Goal: Obtain resource: Obtain resource

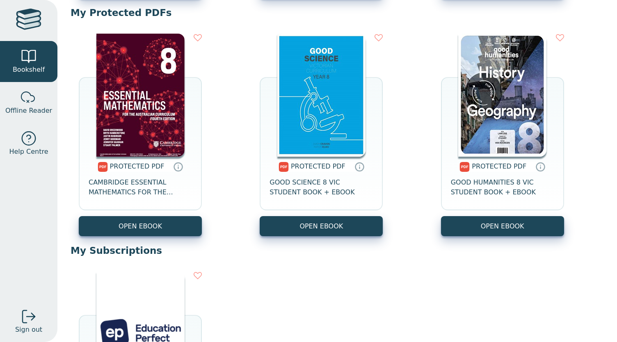
scroll to position [318, 0]
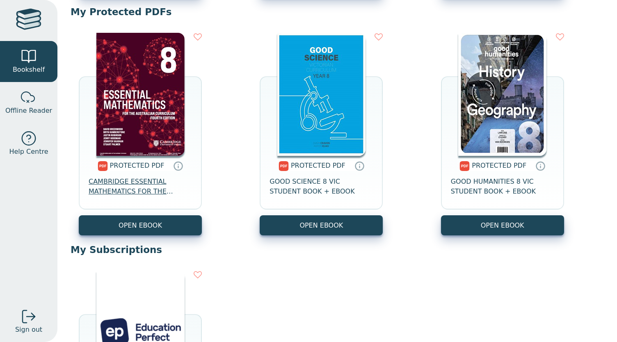
click at [126, 192] on span "CAMBRIDGE ESSENTIAL MATHEMATICS FOR THE AUSTRALIAN CURRICULUM YEAR 8 TEXTBOOK +…" at bounding box center [140, 187] width 103 height 20
click at [42, 103] on link "Offline Reader" at bounding box center [28, 102] width 57 height 41
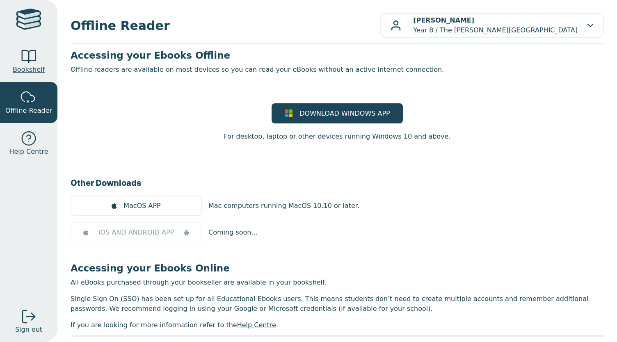
click at [37, 61] on div at bounding box center [29, 56] width 16 height 16
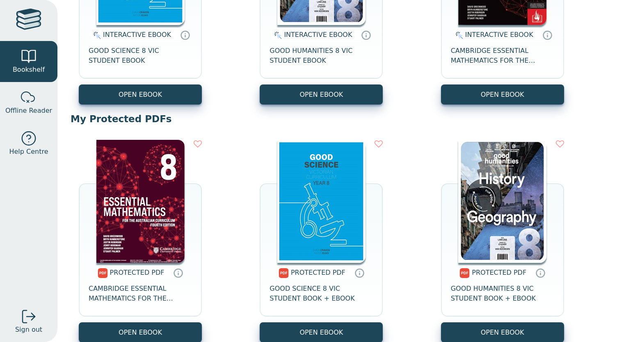
scroll to position [209, 0]
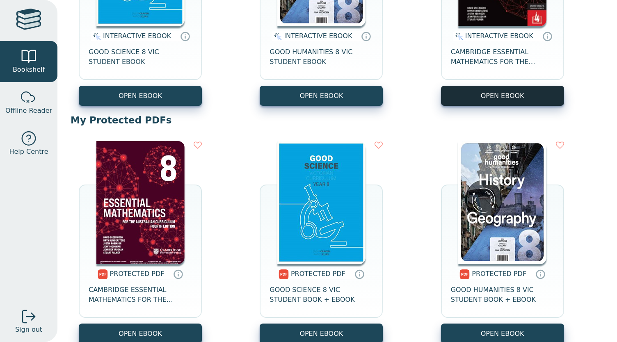
click at [496, 92] on button "OPEN EBOOK" at bounding box center [502, 96] width 123 height 20
